Goal: Task Accomplishment & Management: Use online tool/utility

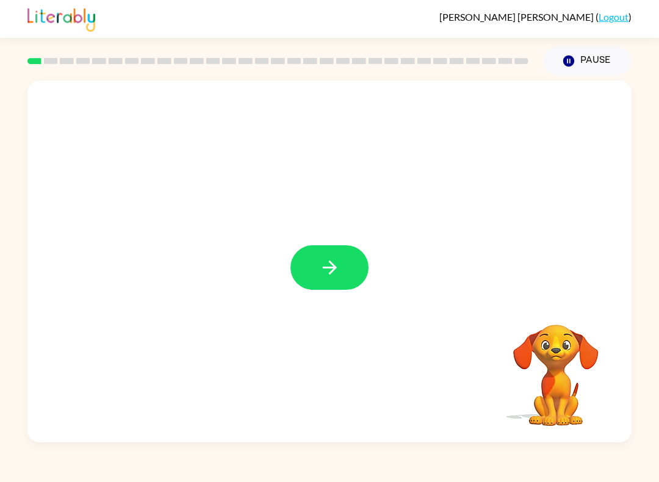
click at [310, 280] on button "button" at bounding box center [329, 267] width 78 height 45
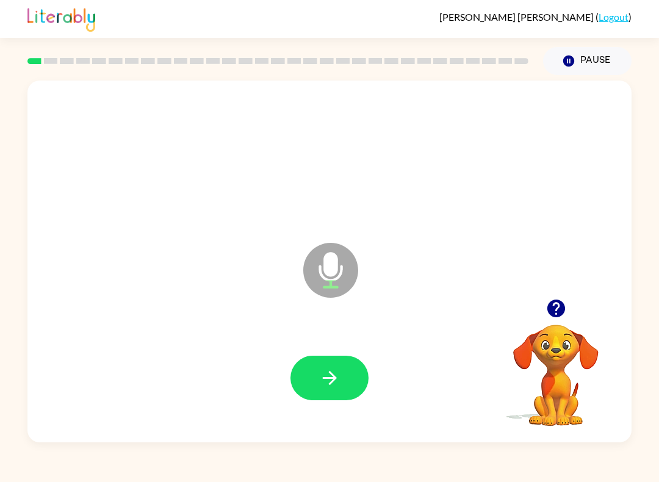
click at [329, 385] on icon "button" at bounding box center [329, 378] width 14 height 14
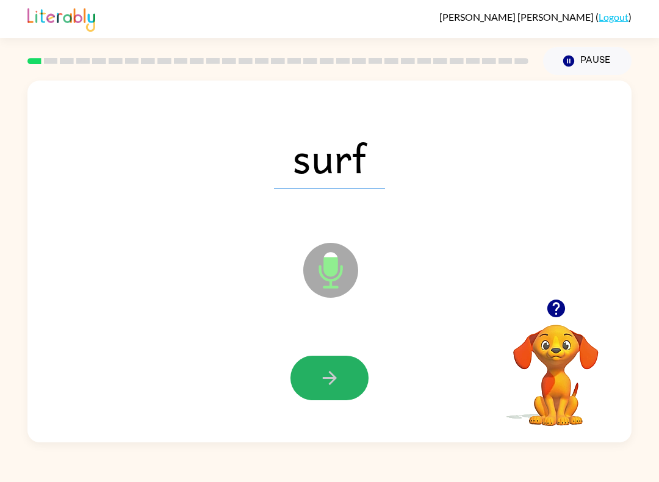
click at [318, 391] on button "button" at bounding box center [329, 377] width 78 height 45
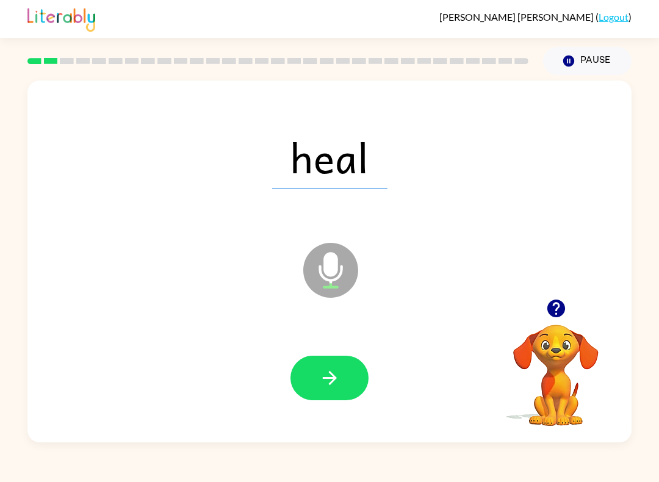
click at [338, 365] on button "button" at bounding box center [329, 377] width 78 height 45
click at [315, 382] on button "button" at bounding box center [329, 377] width 78 height 45
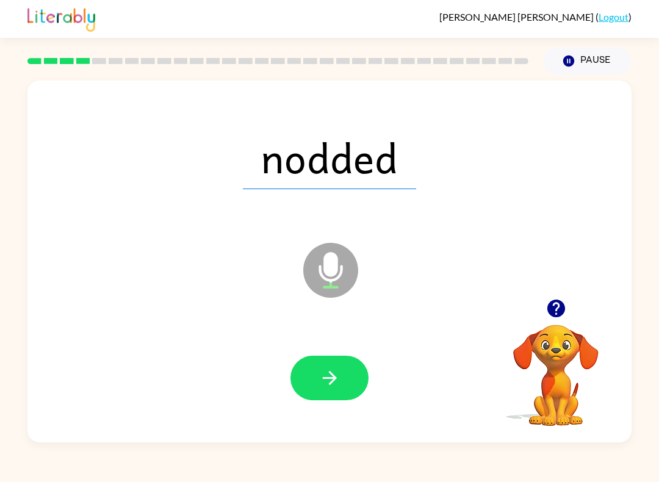
click at [325, 379] on icon "button" at bounding box center [329, 377] width 21 height 21
click at [341, 376] on button "button" at bounding box center [329, 377] width 78 height 45
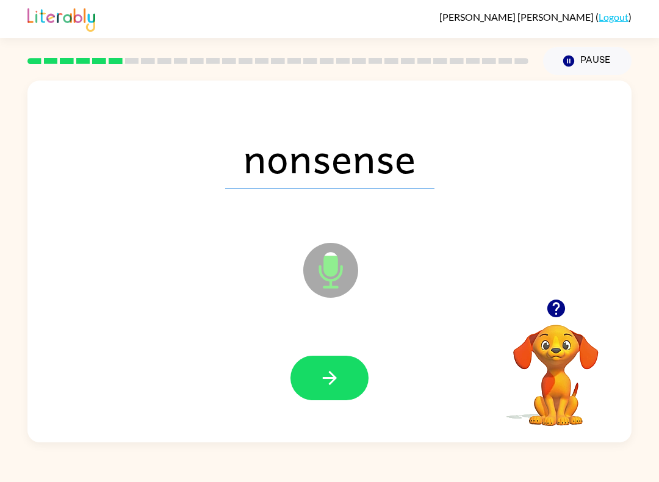
click at [346, 379] on button "button" at bounding box center [329, 377] width 78 height 45
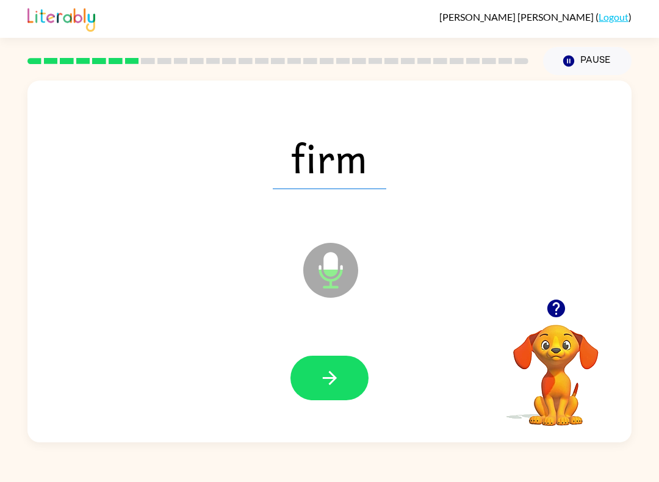
click at [327, 387] on icon "button" at bounding box center [329, 377] width 21 height 21
click at [348, 387] on button "button" at bounding box center [329, 377] width 78 height 45
click at [319, 376] on icon "button" at bounding box center [329, 377] width 21 height 21
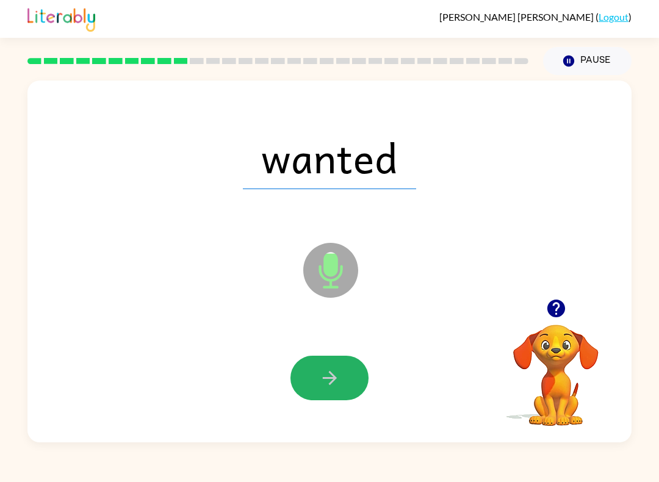
click at [323, 372] on icon "button" at bounding box center [329, 377] width 21 height 21
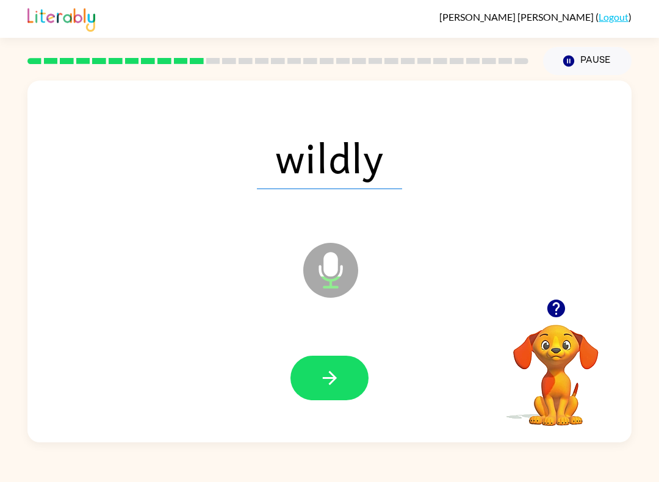
click at [319, 377] on icon "button" at bounding box center [329, 377] width 21 height 21
click at [336, 381] on icon "button" at bounding box center [329, 377] width 21 height 21
click at [334, 386] on icon "button" at bounding box center [329, 377] width 21 height 21
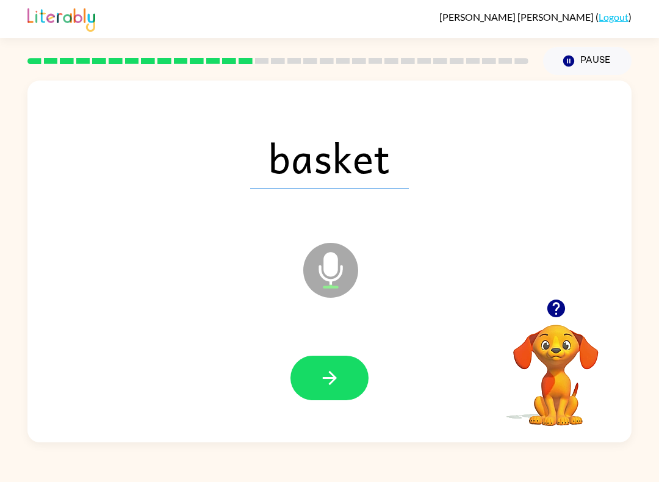
click at [316, 384] on button "button" at bounding box center [329, 377] width 78 height 45
click at [317, 385] on button "button" at bounding box center [329, 377] width 78 height 45
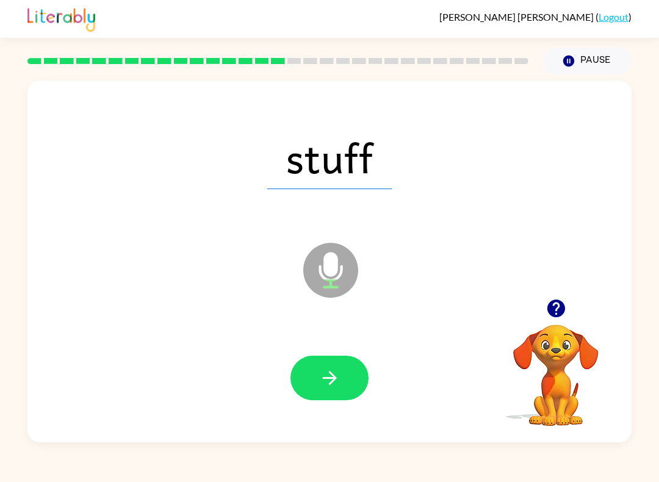
click at [327, 373] on icon "button" at bounding box center [329, 377] width 21 height 21
click at [343, 388] on button "button" at bounding box center [329, 377] width 78 height 45
click at [321, 371] on icon "button" at bounding box center [329, 377] width 21 height 21
click at [335, 384] on icon "button" at bounding box center [329, 377] width 21 height 21
click at [327, 363] on button "button" at bounding box center [329, 377] width 78 height 45
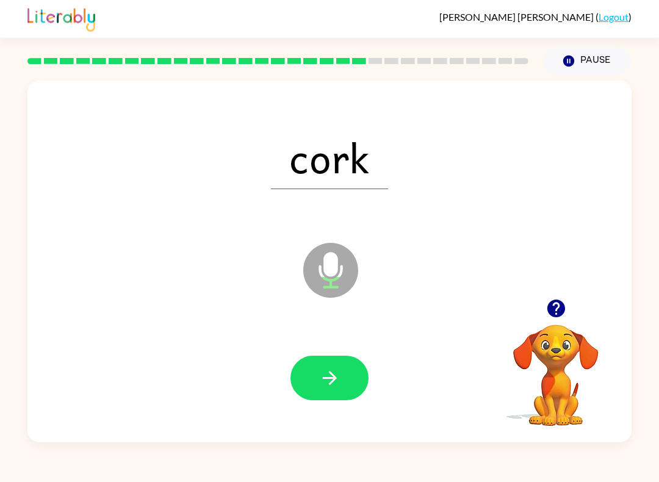
click at [328, 376] on icon "button" at bounding box center [329, 377] width 21 height 21
click at [332, 389] on button "button" at bounding box center [329, 377] width 78 height 45
click at [326, 391] on button "button" at bounding box center [329, 377] width 78 height 45
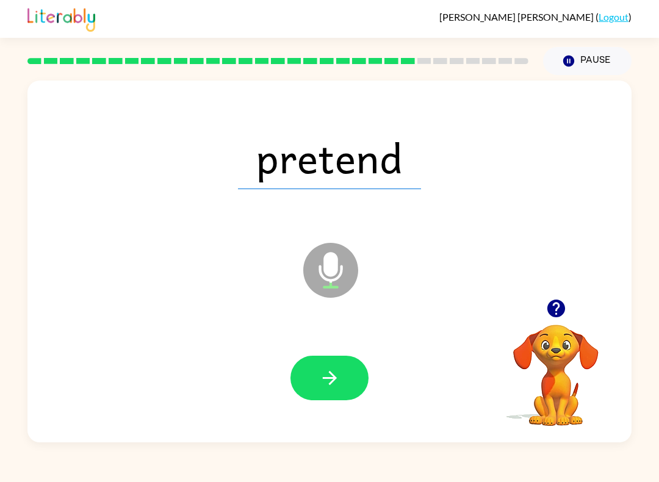
click at [323, 391] on button "button" at bounding box center [329, 377] width 78 height 45
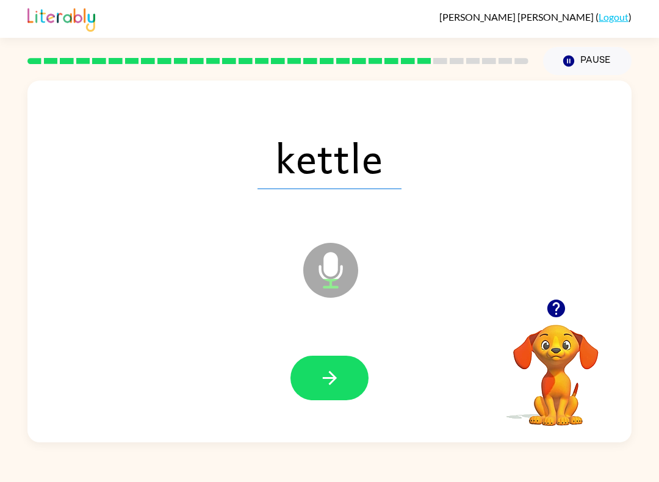
click at [319, 376] on icon "button" at bounding box center [329, 377] width 21 height 21
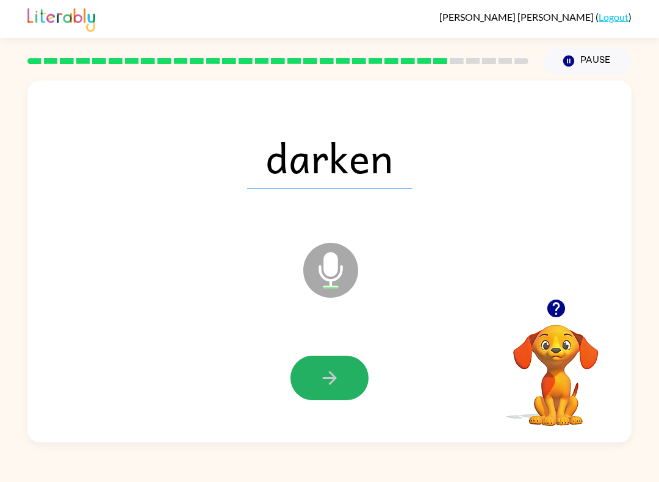
click at [352, 379] on button "button" at bounding box center [329, 377] width 78 height 45
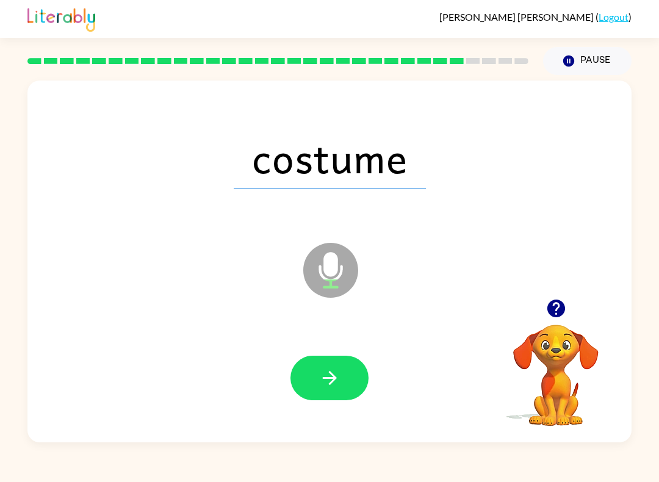
click at [324, 384] on icon "button" at bounding box center [329, 377] width 21 height 21
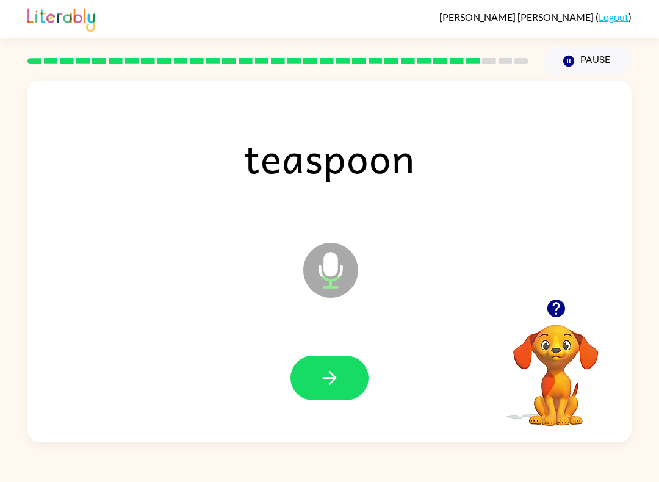
click at [324, 369] on icon "button" at bounding box center [329, 377] width 21 height 21
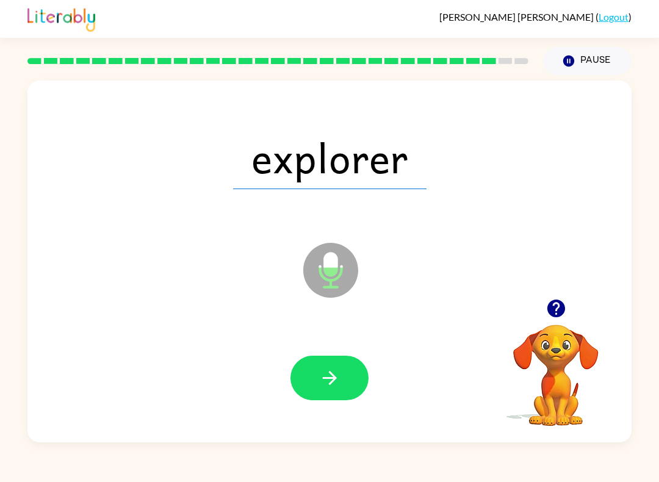
click at [324, 371] on icon "button" at bounding box center [329, 377] width 21 height 21
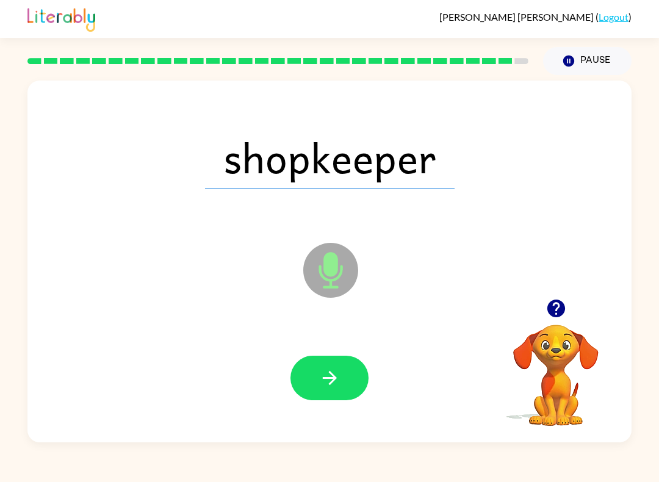
click at [324, 377] on icon "button" at bounding box center [329, 377] width 21 height 21
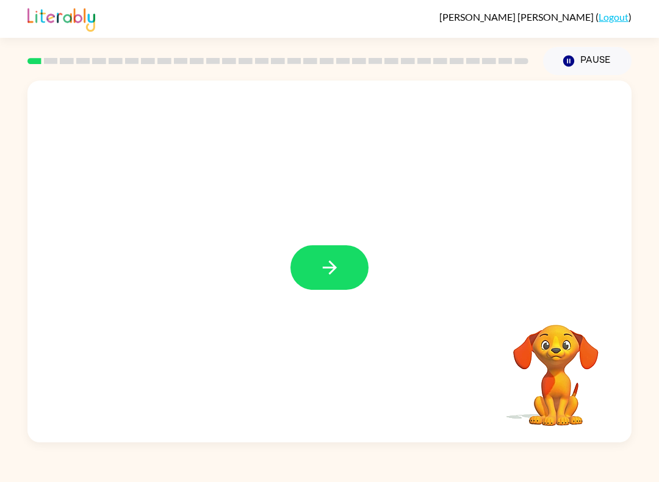
click at [312, 259] on button "button" at bounding box center [329, 267] width 78 height 45
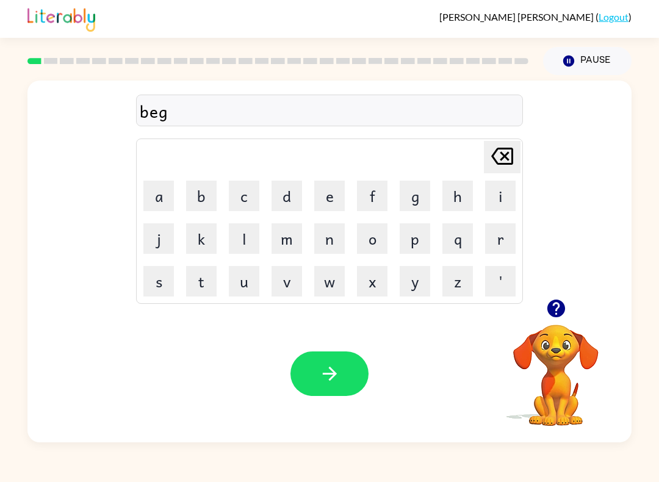
click at [330, 372] on icon "button" at bounding box center [329, 373] width 21 height 21
click at [309, 384] on button "button" at bounding box center [329, 373] width 78 height 45
click at [351, 376] on button "button" at bounding box center [329, 373] width 78 height 45
click at [322, 375] on icon "button" at bounding box center [329, 373] width 21 height 21
click at [308, 378] on button "button" at bounding box center [329, 373] width 78 height 45
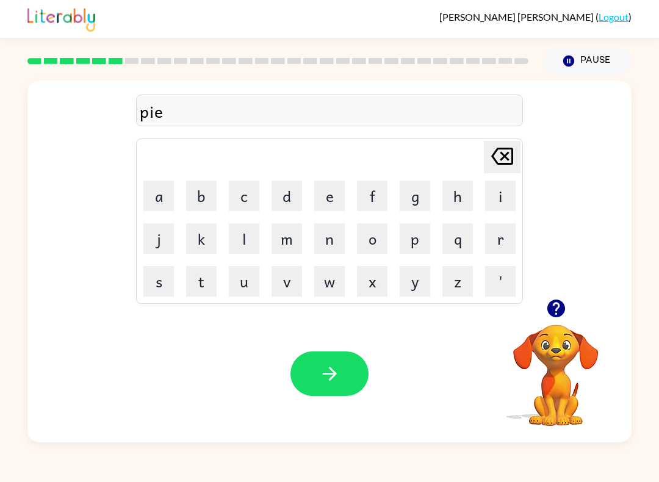
click at [314, 382] on button "button" at bounding box center [329, 373] width 78 height 45
click at [317, 389] on button "button" at bounding box center [329, 373] width 78 height 45
click at [330, 381] on icon "button" at bounding box center [329, 373] width 21 height 21
click at [351, 387] on button "button" at bounding box center [329, 373] width 78 height 45
click at [332, 381] on icon "button" at bounding box center [329, 373] width 21 height 21
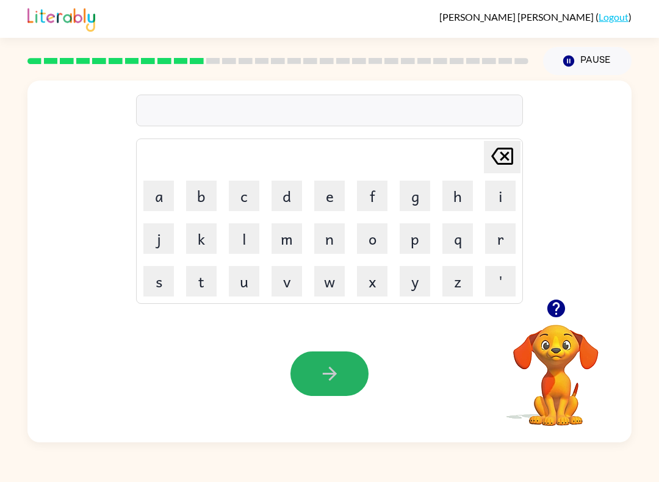
click at [321, 384] on icon "button" at bounding box center [329, 373] width 21 height 21
click at [338, 371] on icon "button" at bounding box center [329, 373] width 21 height 21
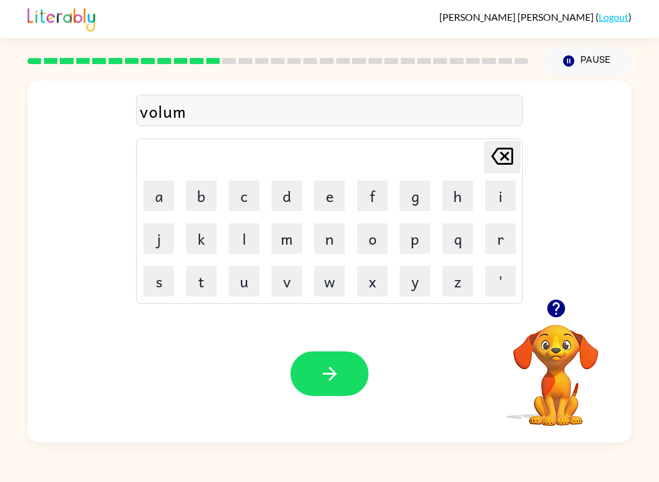
click at [327, 391] on button "button" at bounding box center [329, 373] width 78 height 45
click at [336, 391] on button "button" at bounding box center [329, 373] width 78 height 45
click at [303, 360] on button "button" at bounding box center [329, 373] width 78 height 45
click at [345, 380] on button "button" at bounding box center [329, 373] width 78 height 45
click at [332, 382] on icon "button" at bounding box center [329, 373] width 21 height 21
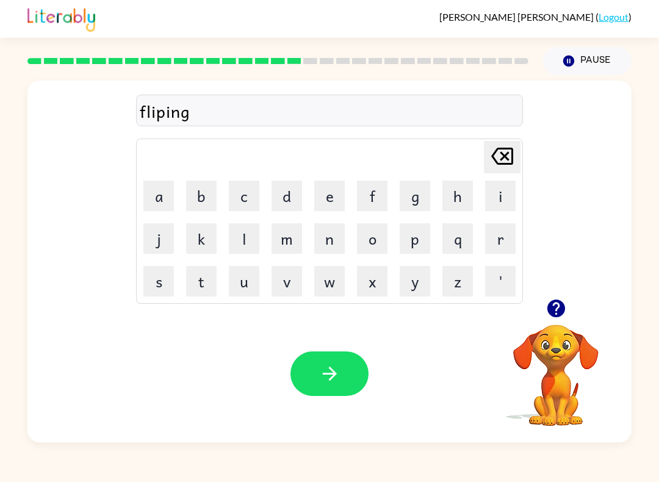
click at [299, 391] on button "button" at bounding box center [329, 373] width 78 height 45
click at [332, 384] on icon "button" at bounding box center [329, 373] width 21 height 21
click at [337, 362] on button "button" at bounding box center [329, 373] width 78 height 45
click at [332, 395] on button "button" at bounding box center [329, 373] width 78 height 45
click at [320, 381] on icon "button" at bounding box center [329, 373] width 21 height 21
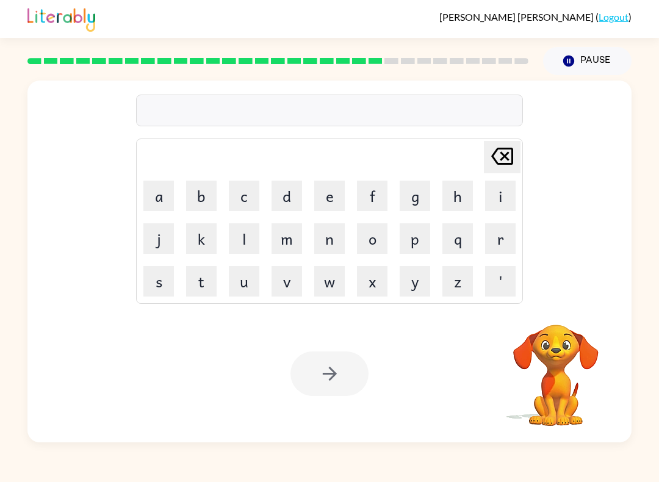
click at [562, 379] on video "Your browser must support playing .mp4 files to use Literably. Please try using…" at bounding box center [556, 366] width 122 height 122
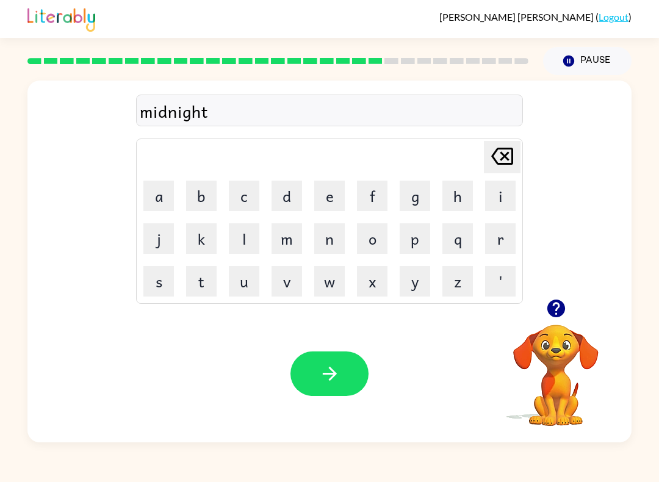
click at [346, 368] on button "button" at bounding box center [329, 373] width 78 height 45
click at [329, 387] on button "button" at bounding box center [329, 373] width 78 height 45
click at [334, 382] on icon "button" at bounding box center [329, 373] width 21 height 21
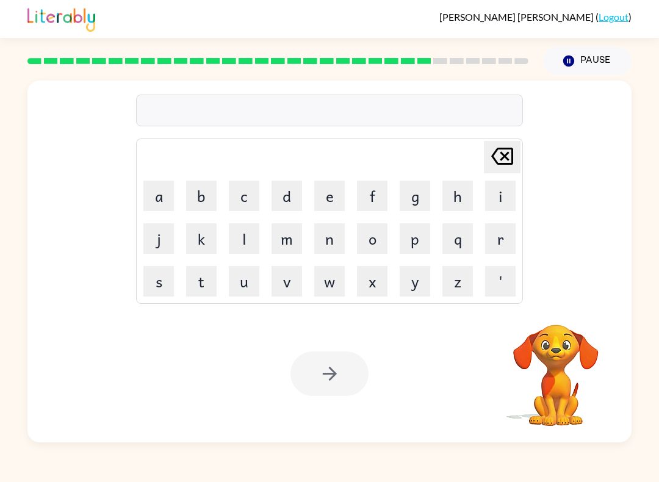
click at [568, 387] on video "Your browser must support playing .mp4 files to use Literably. Please try using…" at bounding box center [556, 366] width 122 height 122
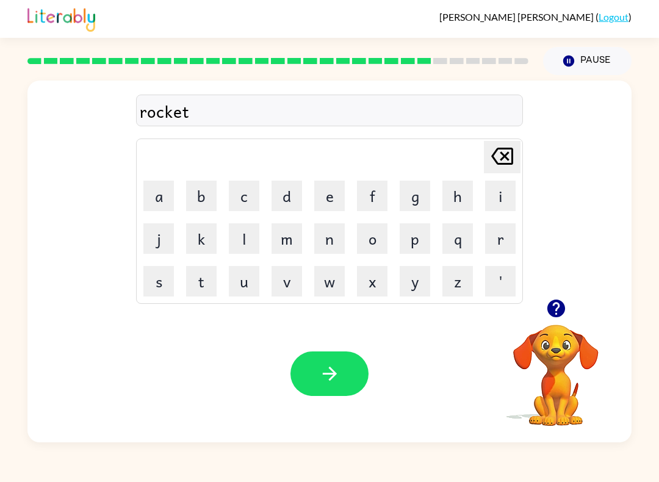
click at [345, 406] on div "Your browser must support playing .mp4 files to use Literably. Please try using…" at bounding box center [329, 373] width 604 height 137
click at [350, 384] on button "button" at bounding box center [329, 373] width 78 height 45
click at [348, 384] on button "button" at bounding box center [329, 373] width 78 height 45
click at [332, 379] on icon "button" at bounding box center [329, 373] width 14 height 14
click at [311, 369] on button "button" at bounding box center [329, 373] width 78 height 45
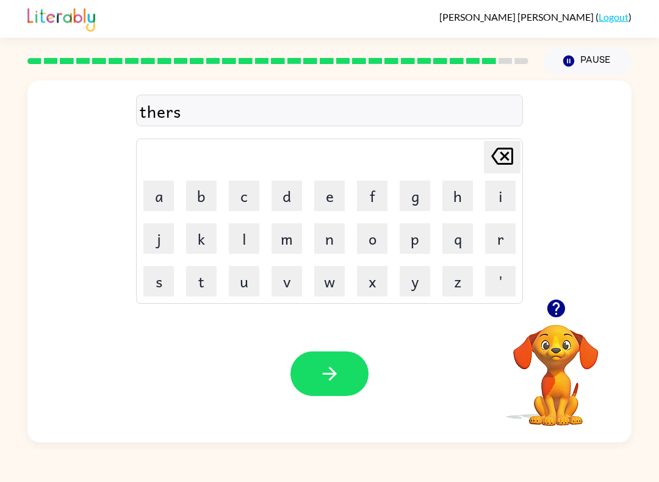
click at [332, 395] on button "button" at bounding box center [329, 373] width 78 height 45
click at [338, 381] on icon "button" at bounding box center [329, 373] width 21 height 21
